Goal: Information Seeking & Learning: Learn about a topic

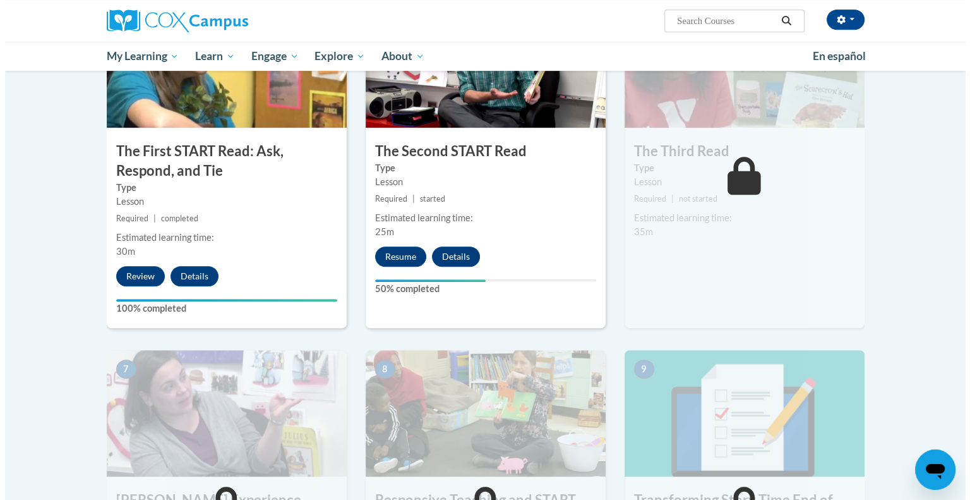
scroll to position [614, 0]
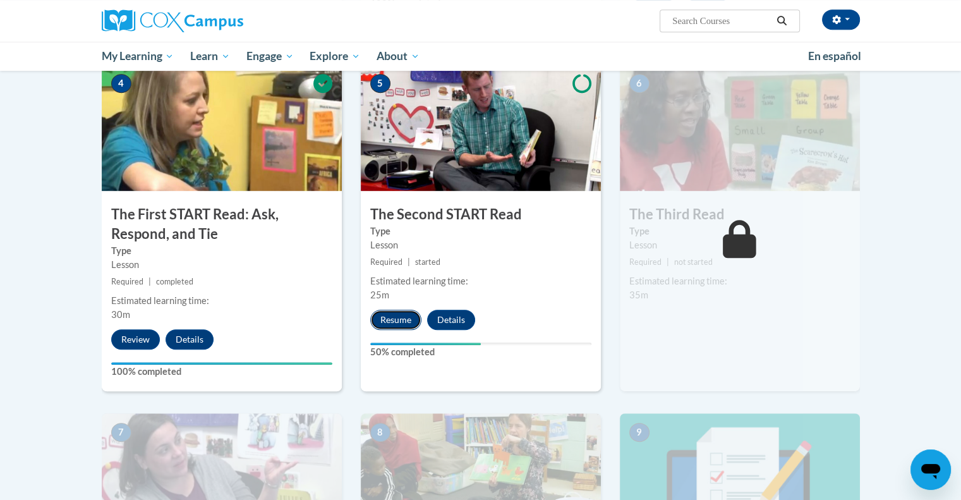
click at [384, 315] on button "Resume" at bounding box center [395, 320] width 51 height 20
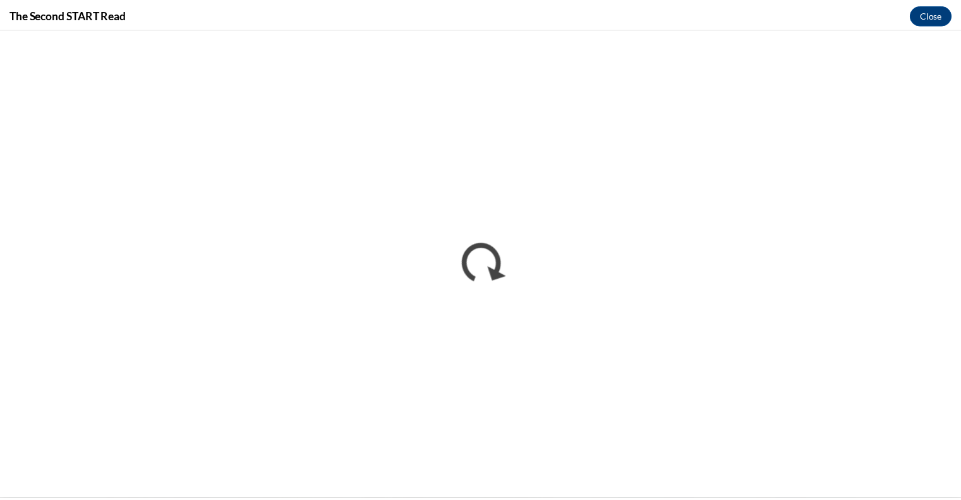
scroll to position [0, 0]
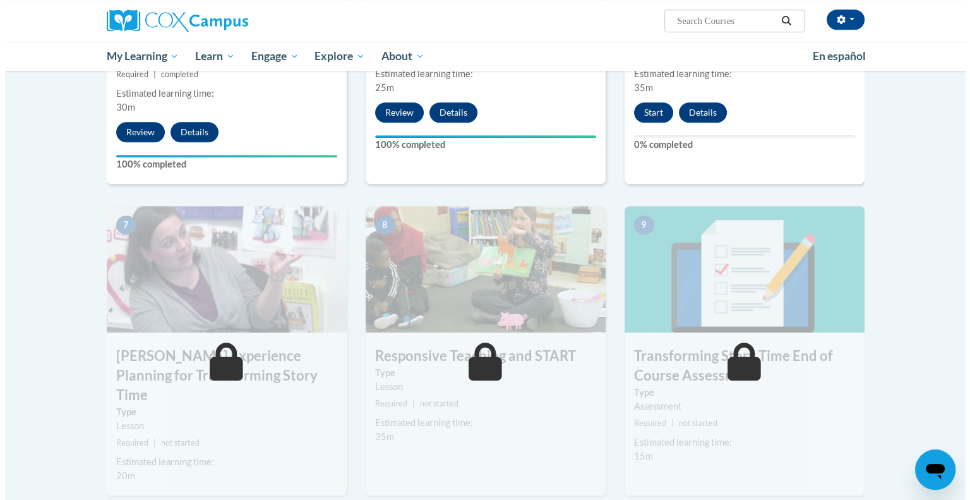
scroll to position [758, 0]
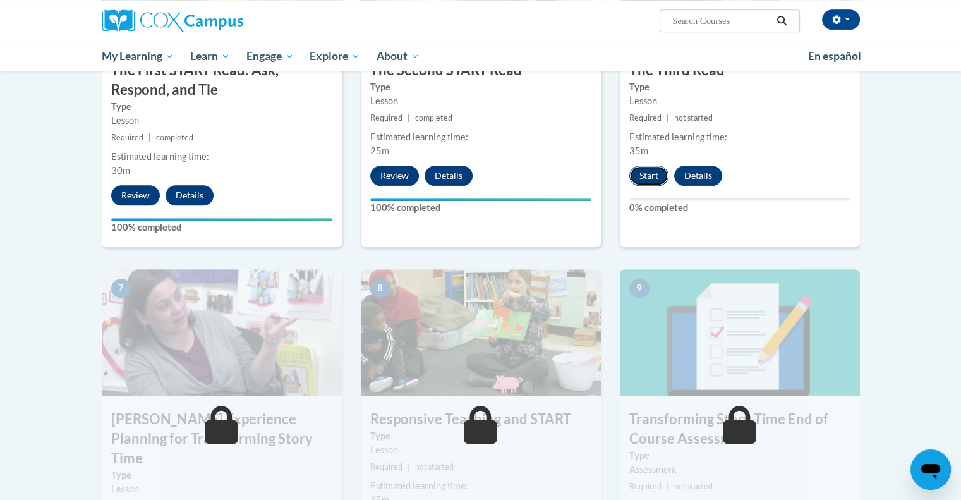
click at [649, 179] on button "Start" at bounding box center [648, 176] width 39 height 20
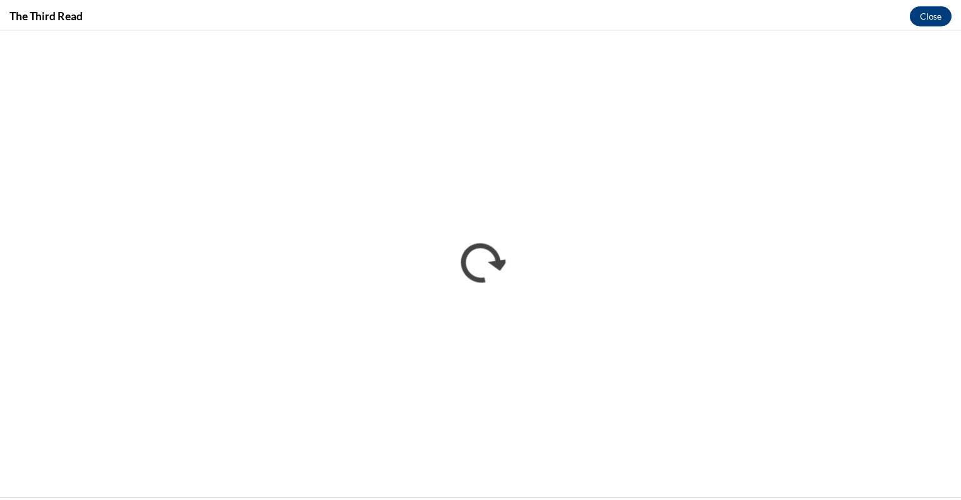
scroll to position [0, 0]
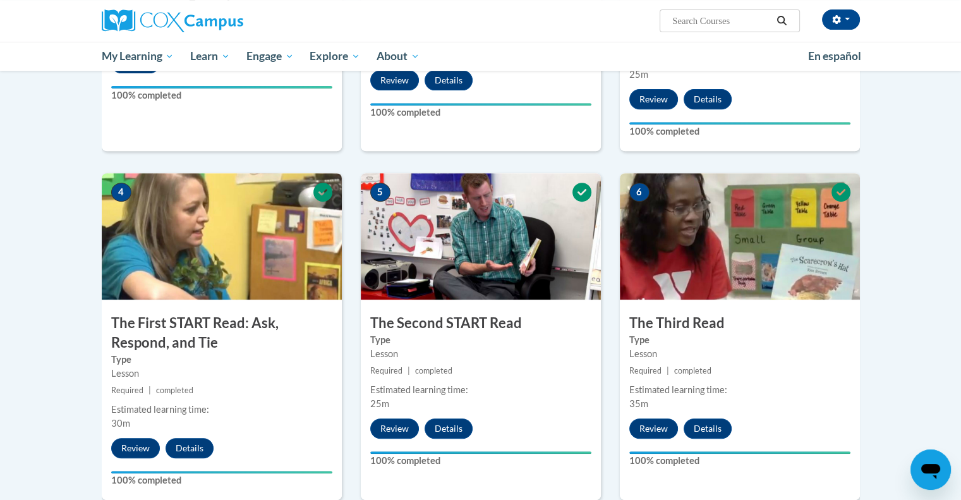
scroll to position [1011, 0]
